Goal: Browse casually

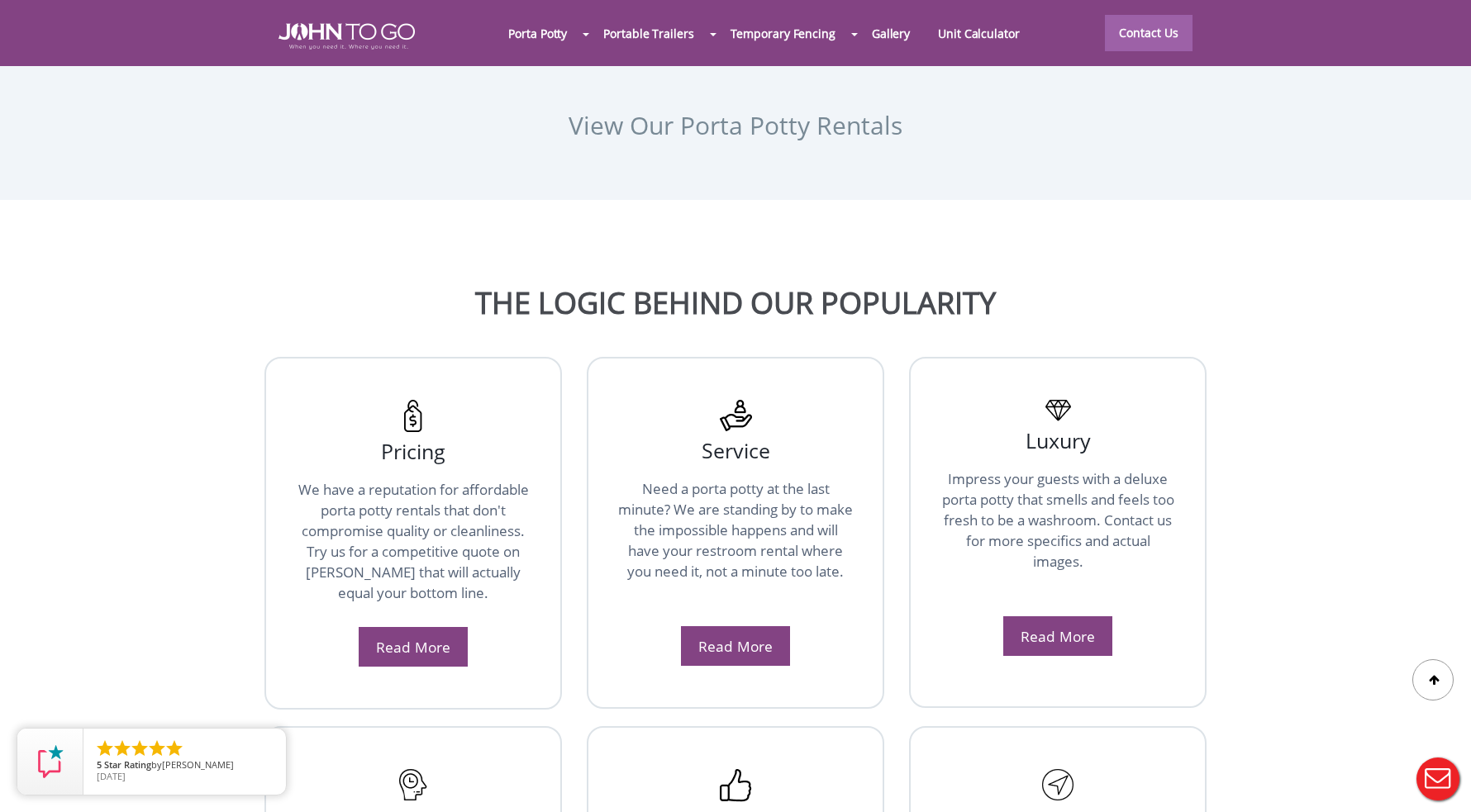
scroll to position [2760, 0]
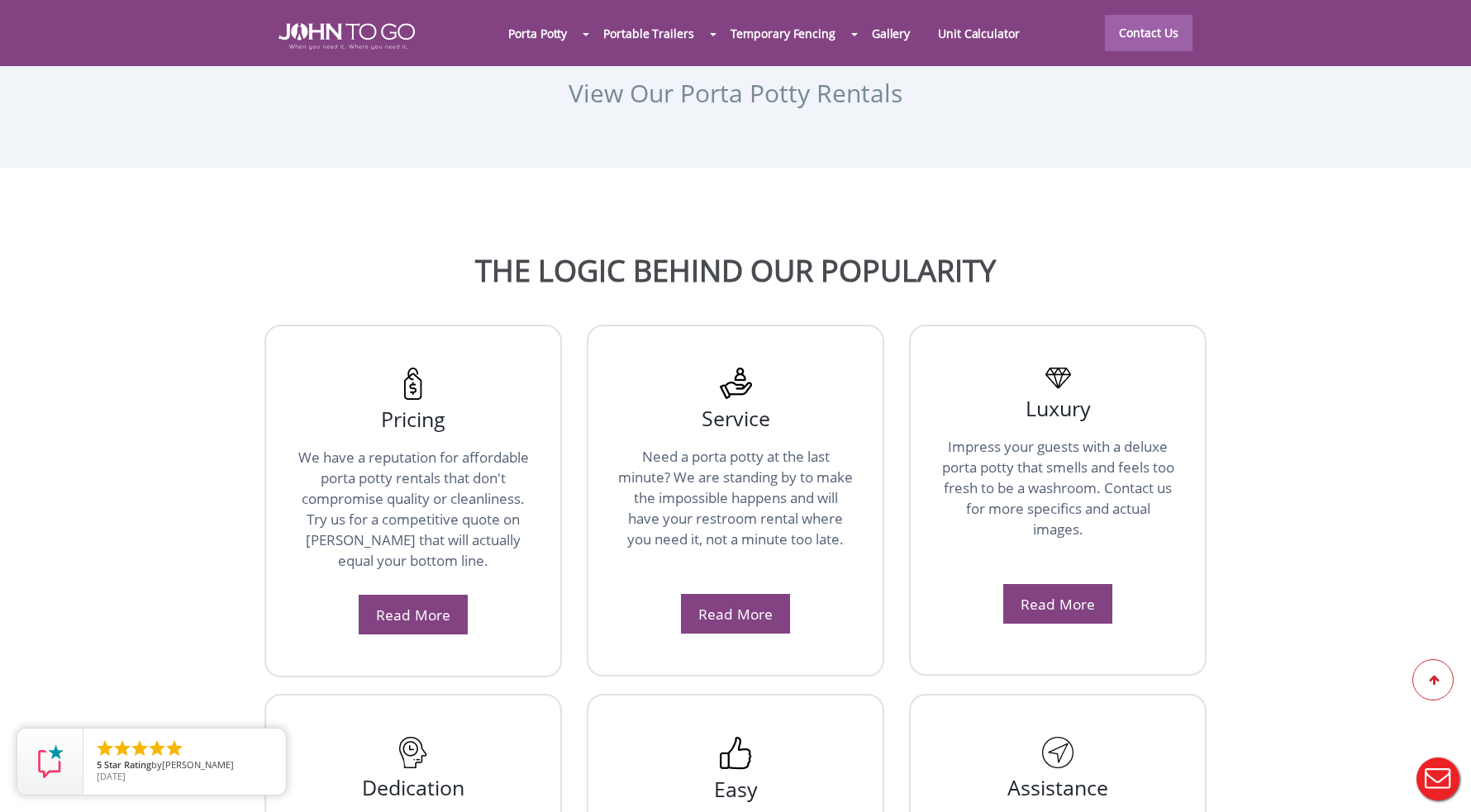
click at [1430, 670] on div at bounding box center [1433, 680] width 41 height 41
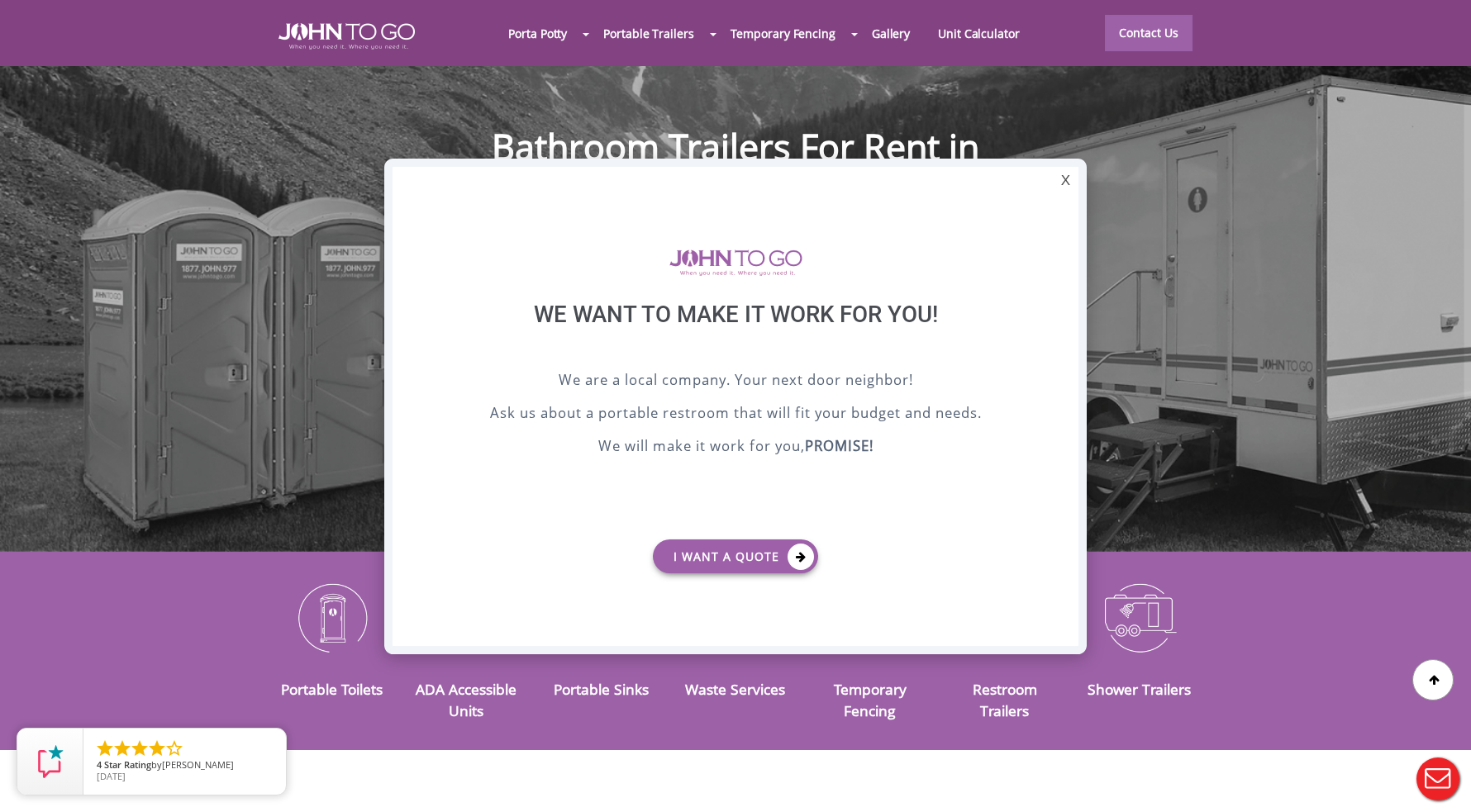
scroll to position [0, 0]
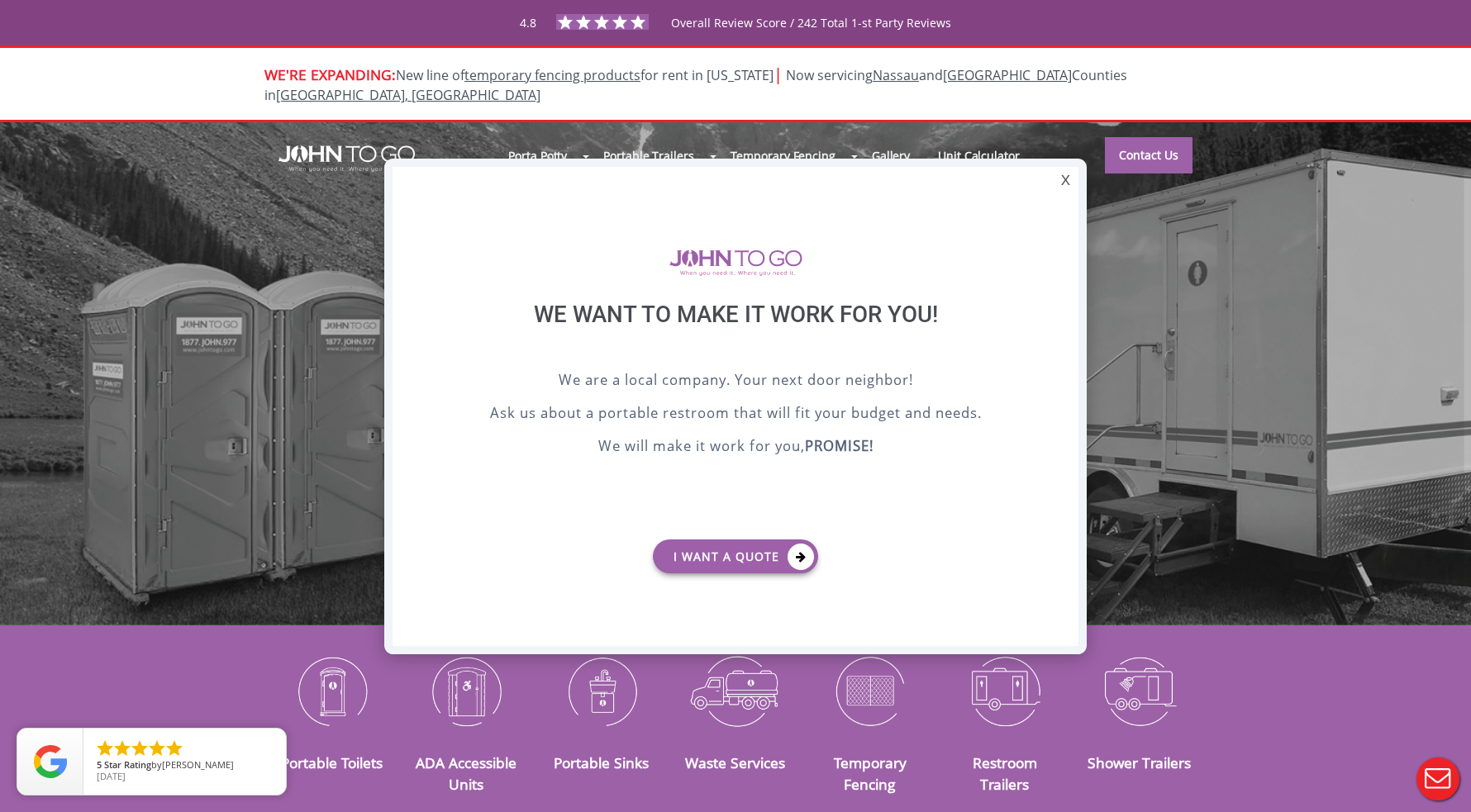
drag, startPoint x: 807, startPoint y: 445, endPoint x: 923, endPoint y: 448, distance: 116.0
click at [923, 448] on p "We will make it work for you, PROMISE!" at bounding box center [735, 447] width 603 height 25
click at [846, 444] on b "PROMISE!" at bounding box center [840, 446] width 69 height 19
click at [847, 498] on div "We are a local company. Your next door neighbor! Ask us about a portable restro…" at bounding box center [735, 447] width 603 height 157
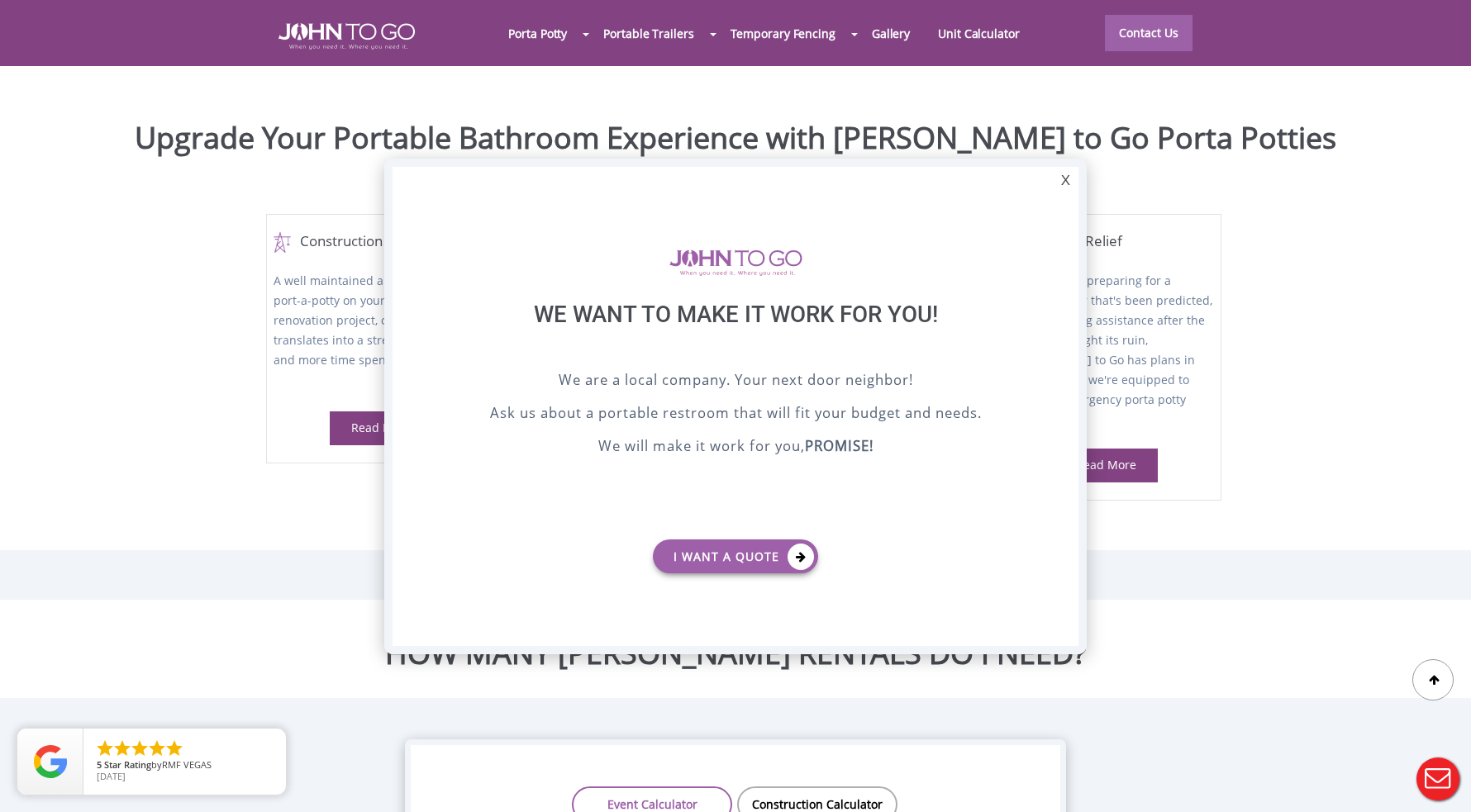
click at [489, 499] on div "We are a local company. Your next door neighbor! Ask us about a portable restro…" at bounding box center [735, 447] width 603 height 157
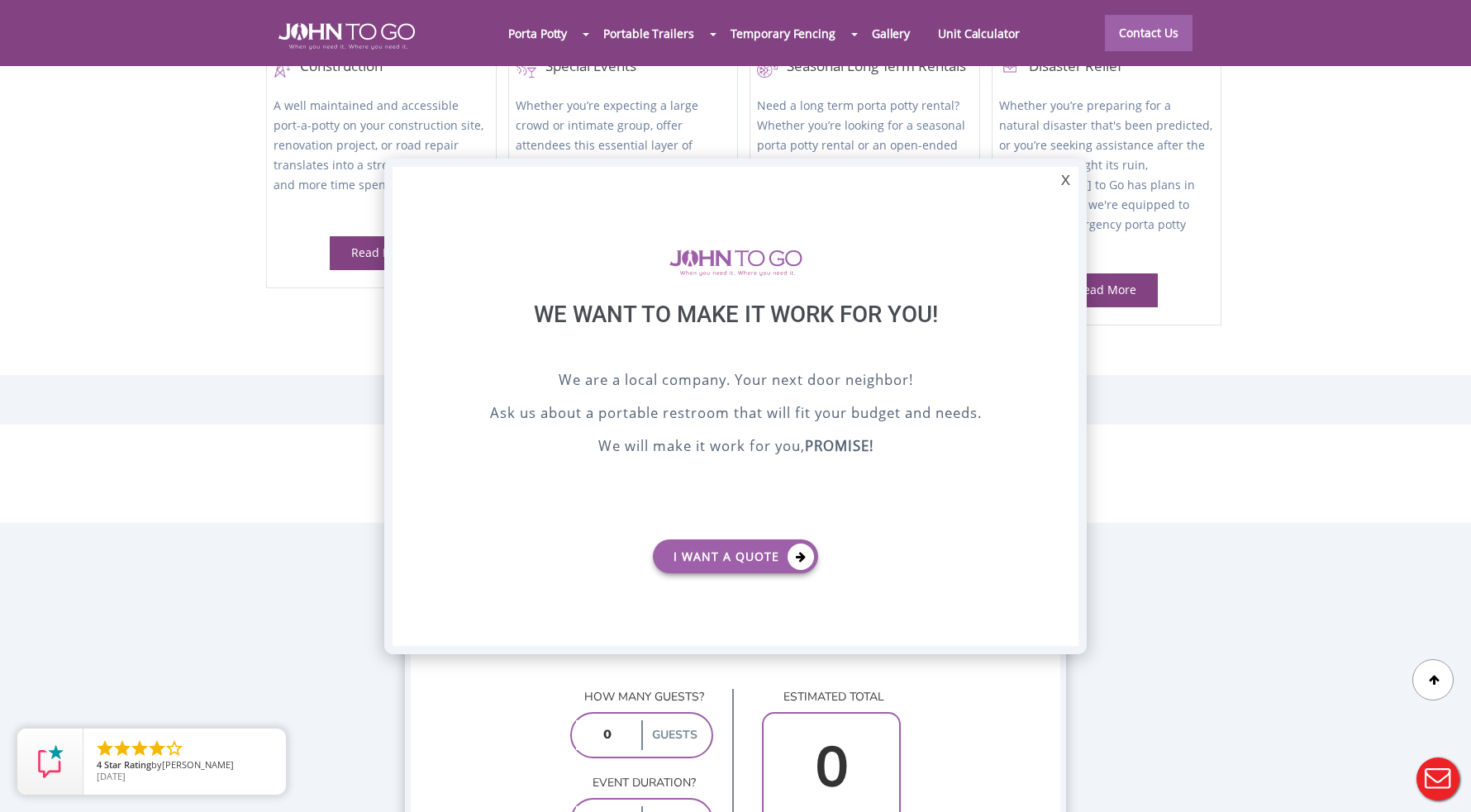
scroll to position [945, 0]
